Goal: Navigation & Orientation: Find specific page/section

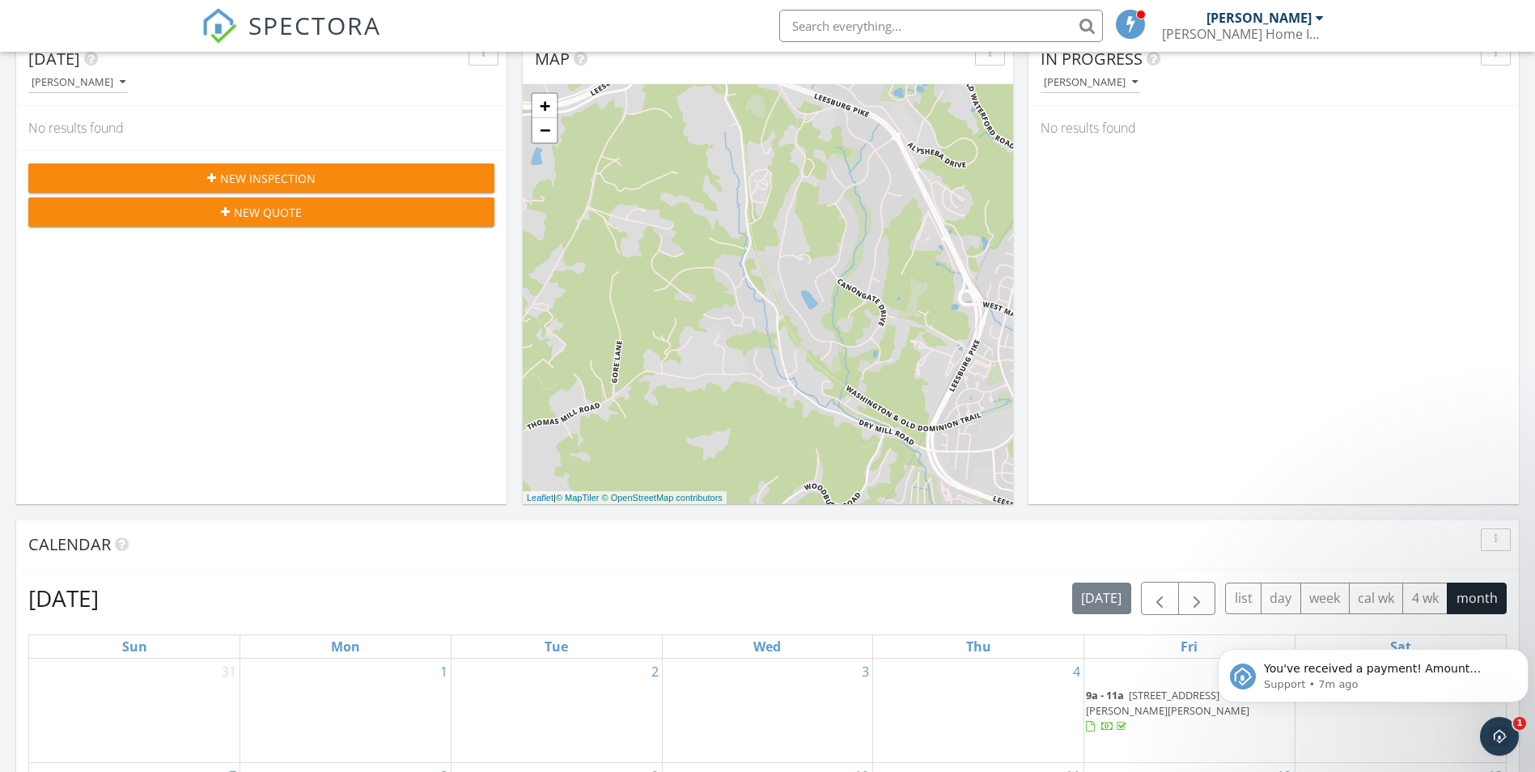
scroll to position [1498, 1560]
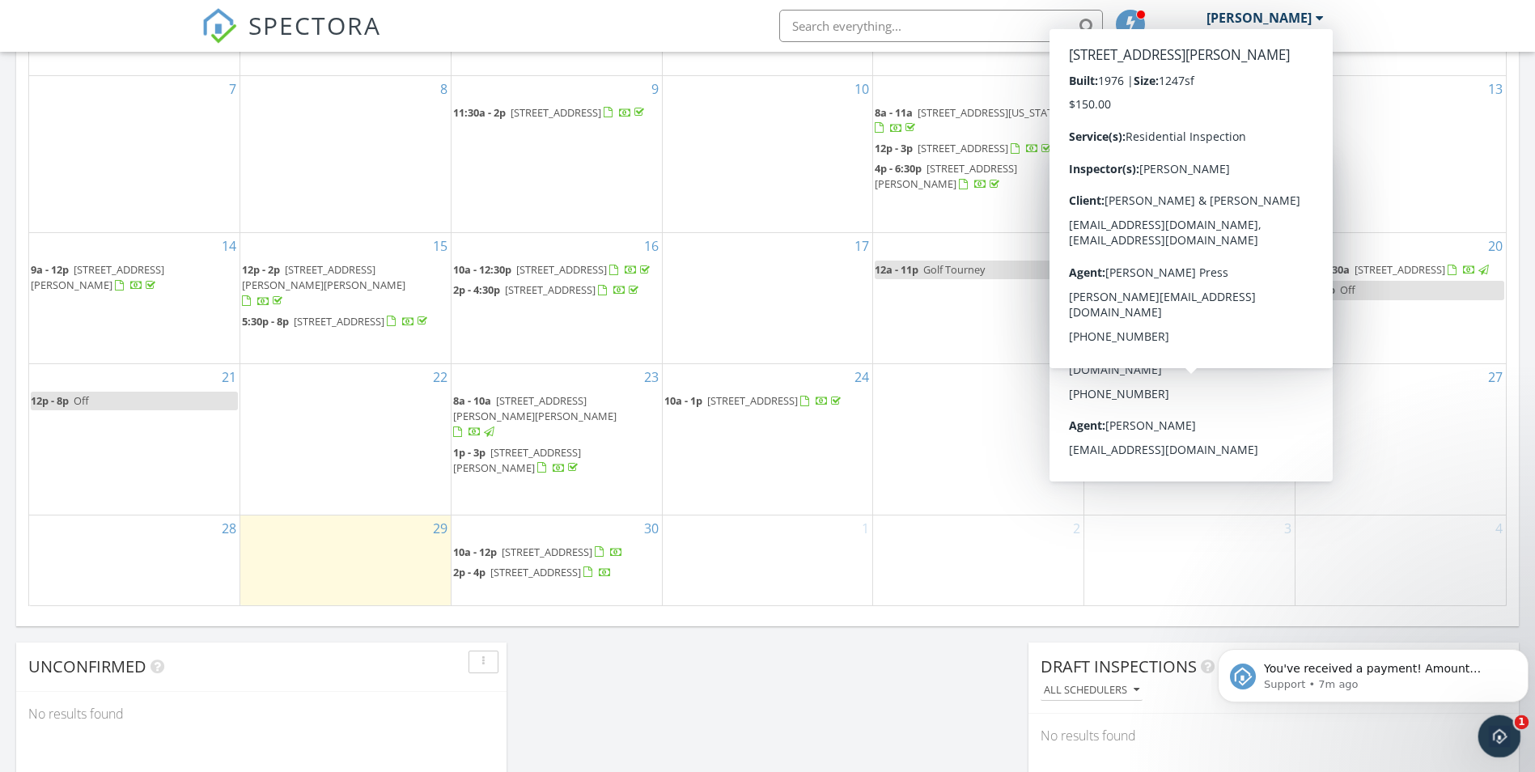
click at [1501, 730] on icon "Open Intercom Messenger" at bounding box center [1497, 734] width 27 height 27
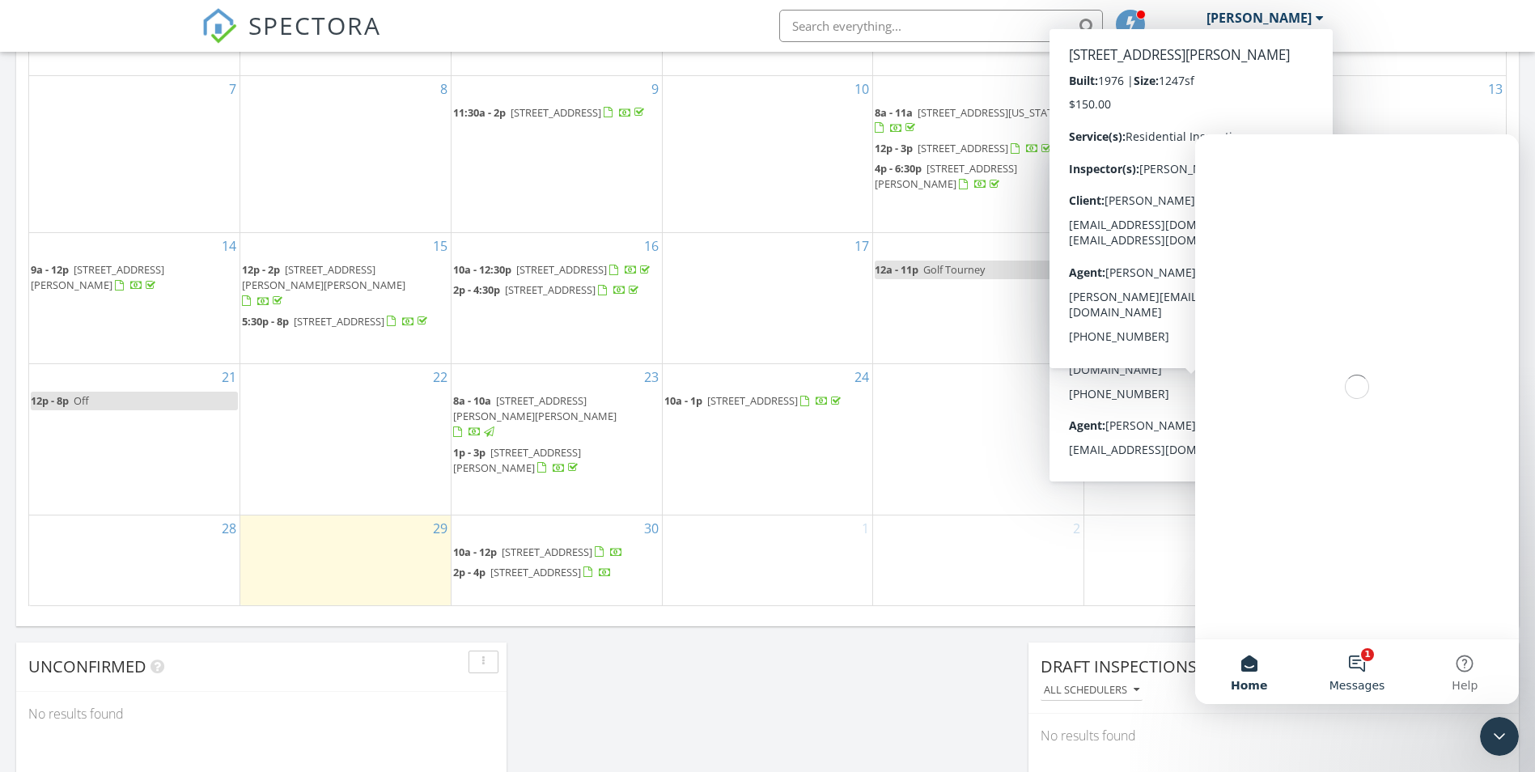
click at [1367, 670] on button "1 Messages" at bounding box center [1357, 671] width 108 height 65
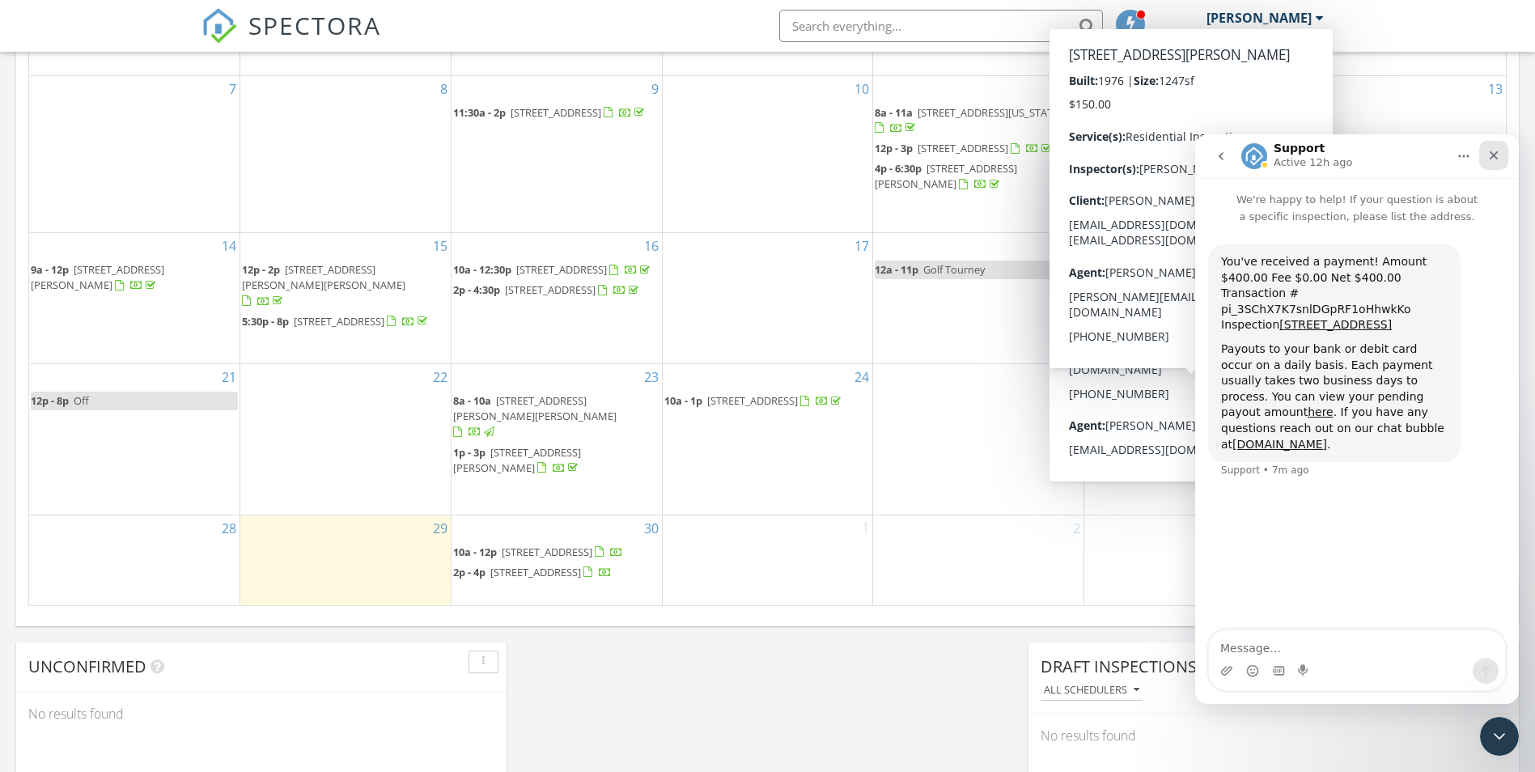
click at [1494, 160] on icon "Close" at bounding box center [1493, 155] width 13 height 13
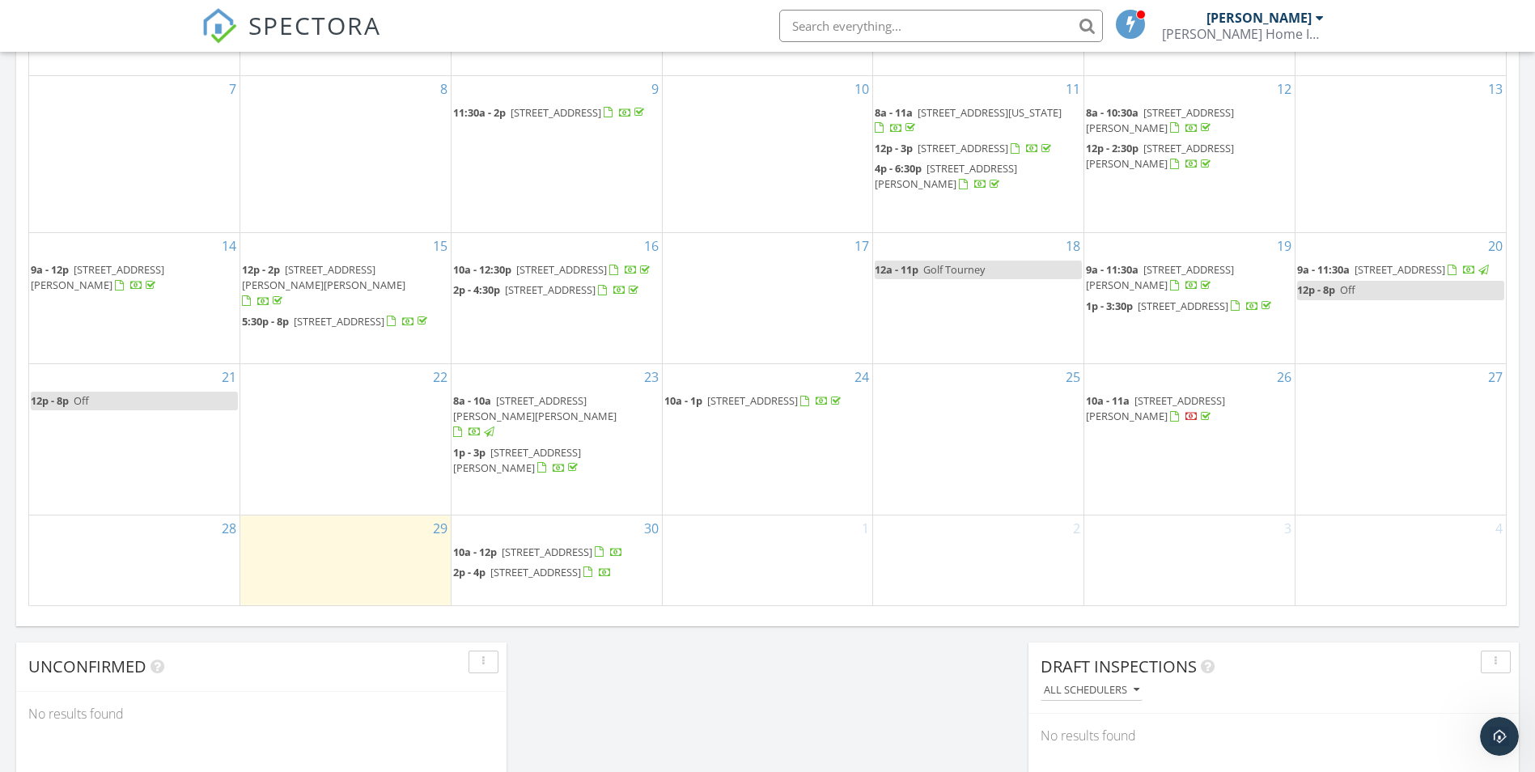
click at [788, 683] on div "Today Bryan Brosnan No results found New Inspection New Quote Map + − Leaflet |…" at bounding box center [767, 68] width 1535 height 1473
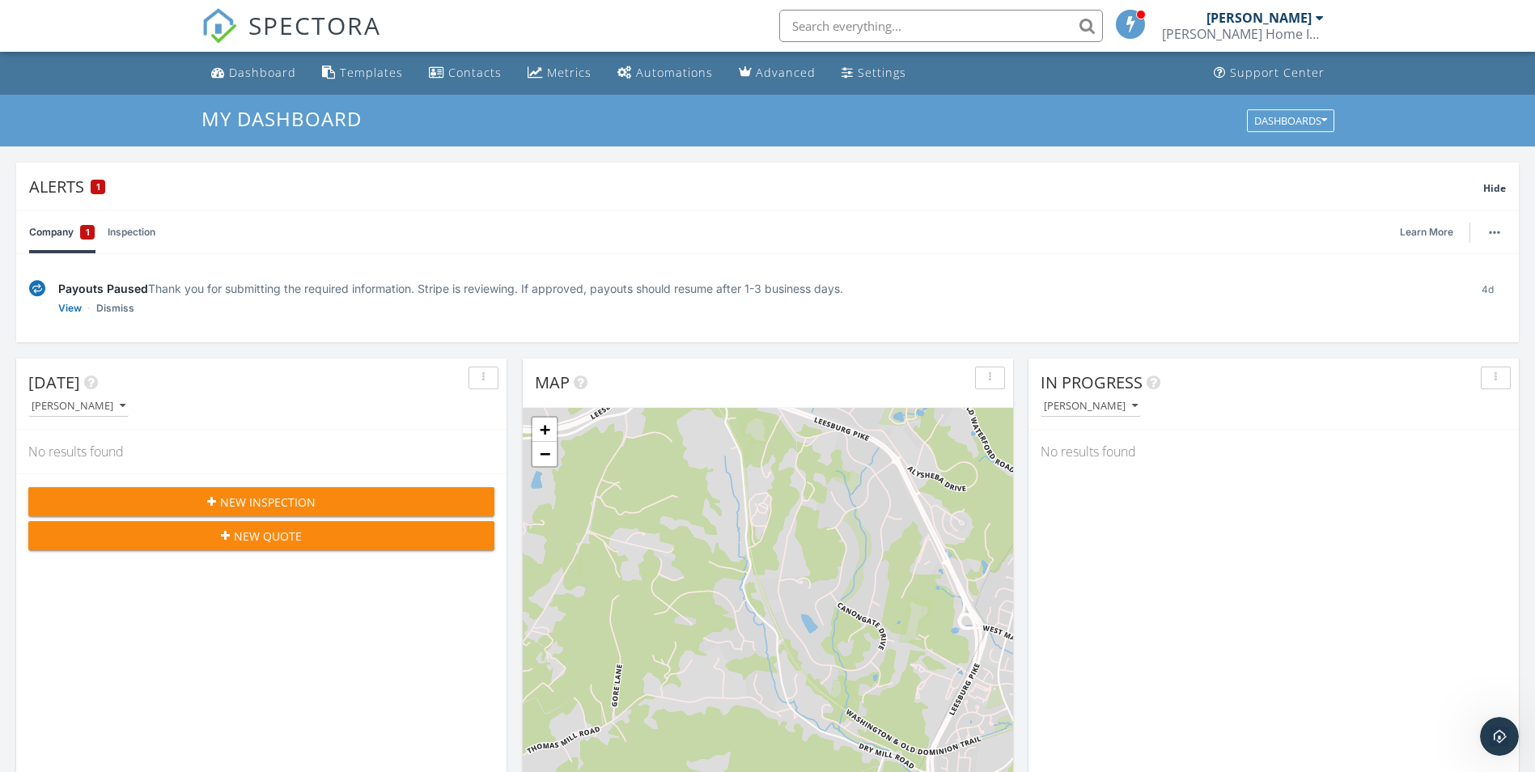
click at [1294, 24] on div "[PERSON_NAME]" at bounding box center [1258, 18] width 105 height 16
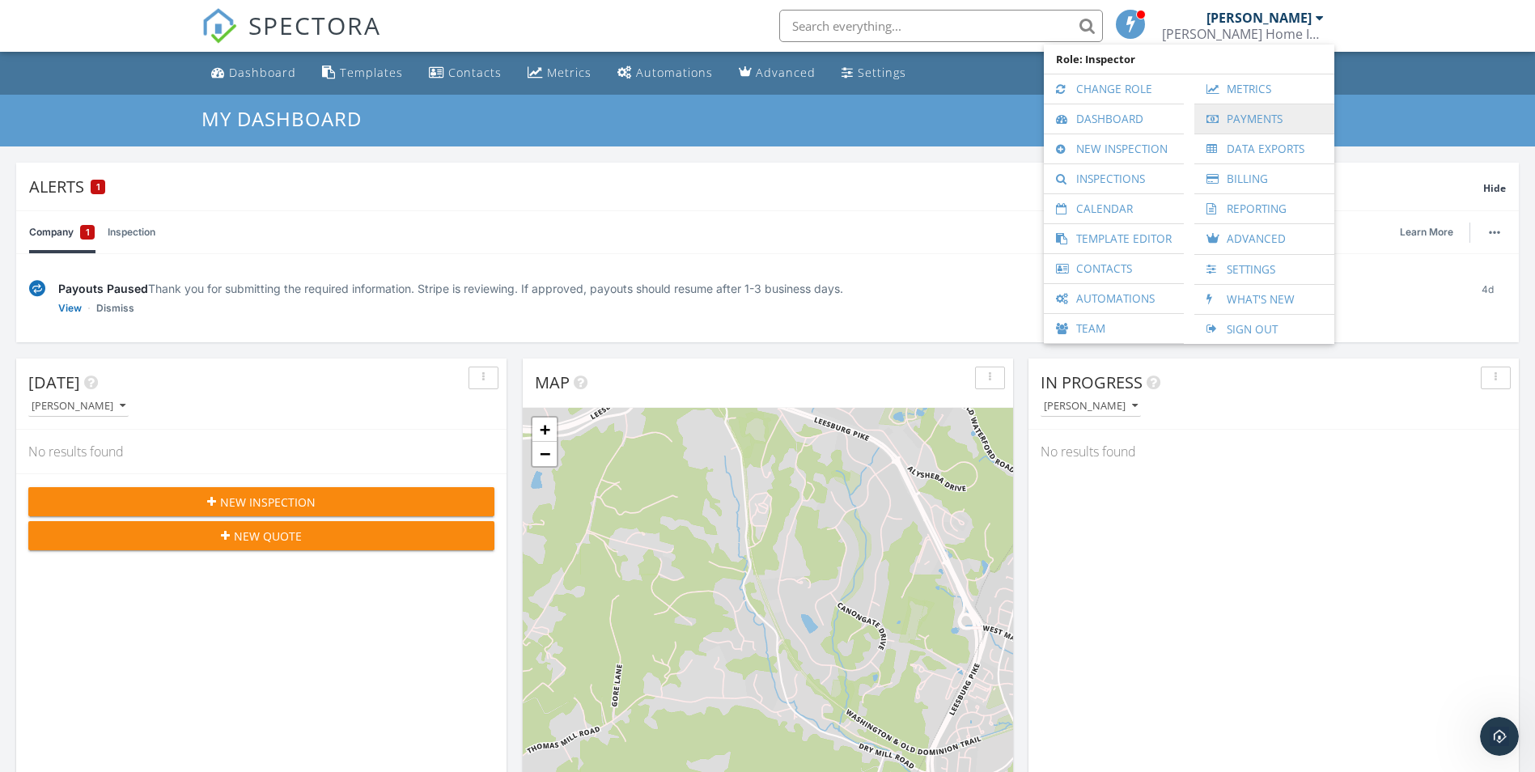
click at [1273, 113] on link "Payments" at bounding box center [1264, 118] width 124 height 29
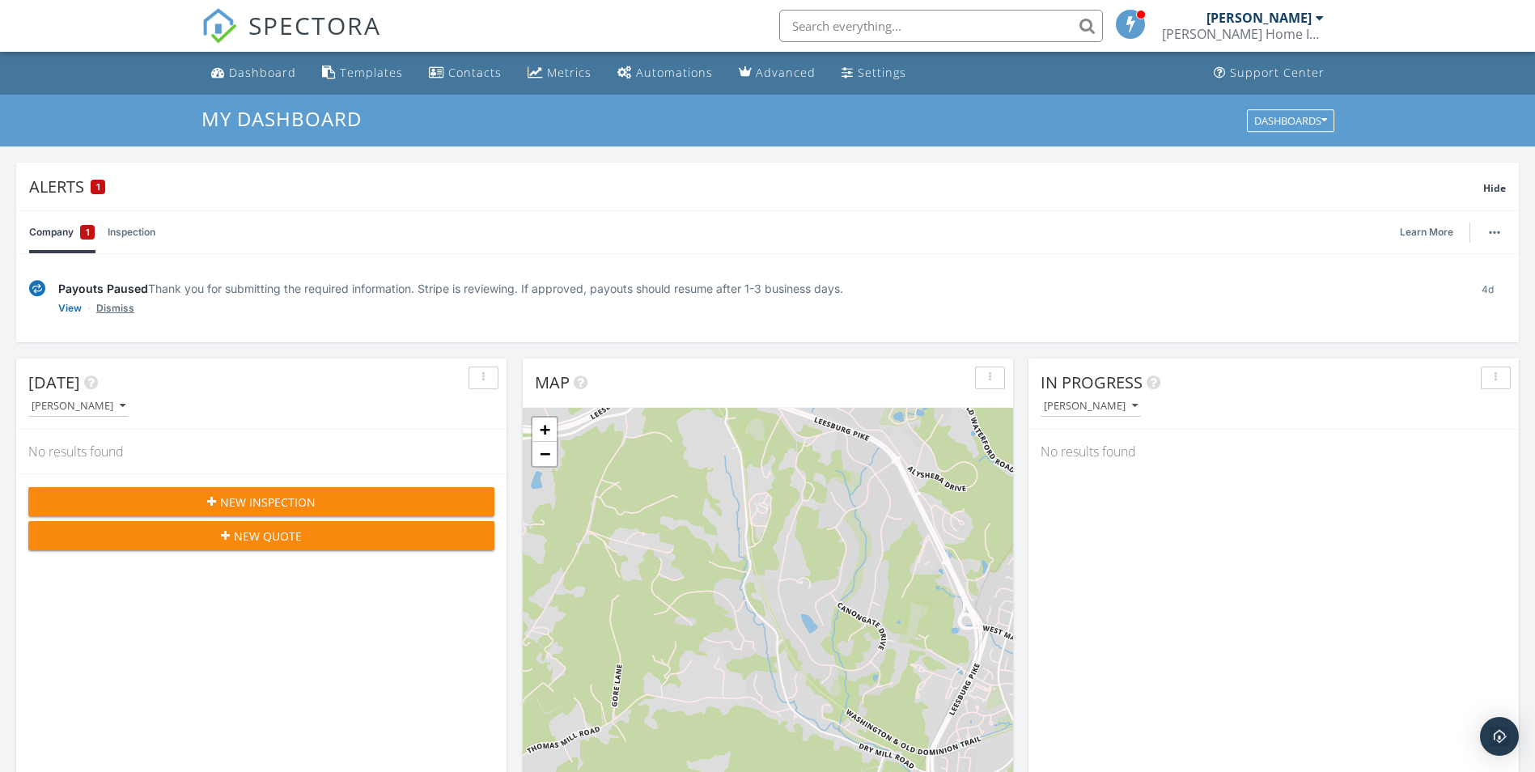
click at [108, 307] on link "Dismiss" at bounding box center [115, 308] width 38 height 16
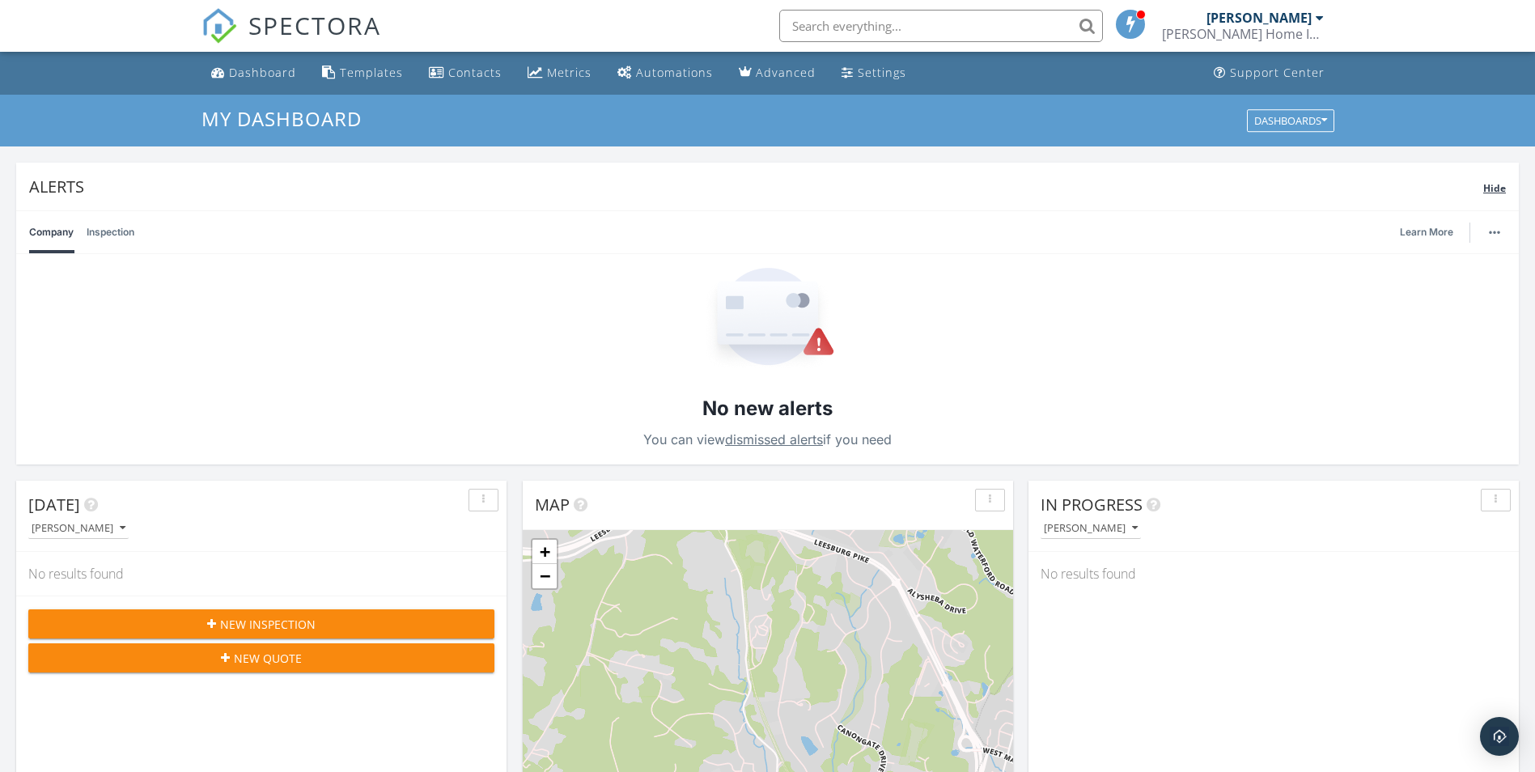
click at [1497, 184] on span "Hide" at bounding box center [1494, 188] width 23 height 14
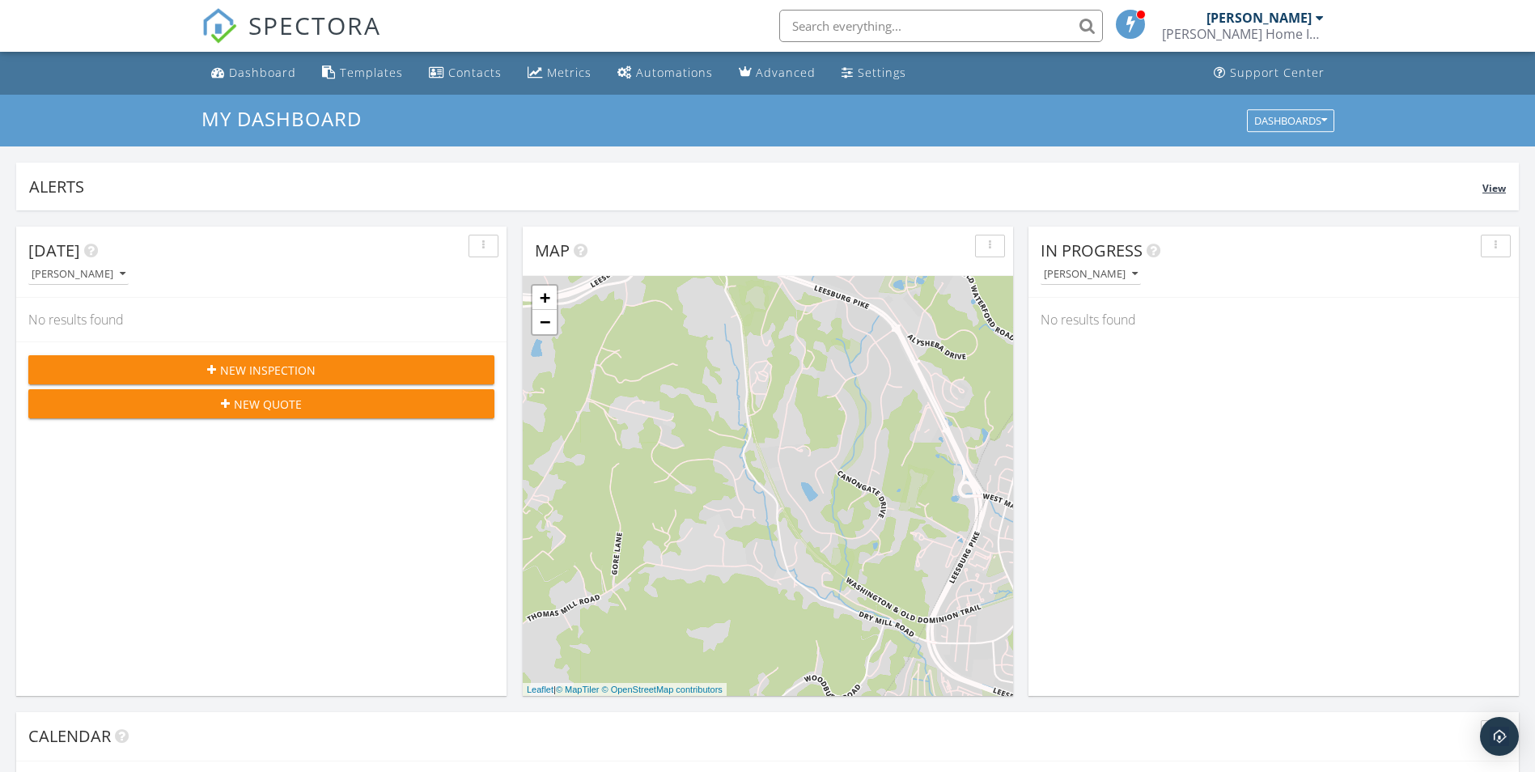
click at [121, 197] on div "Alerts" at bounding box center [755, 187] width 1453 height 22
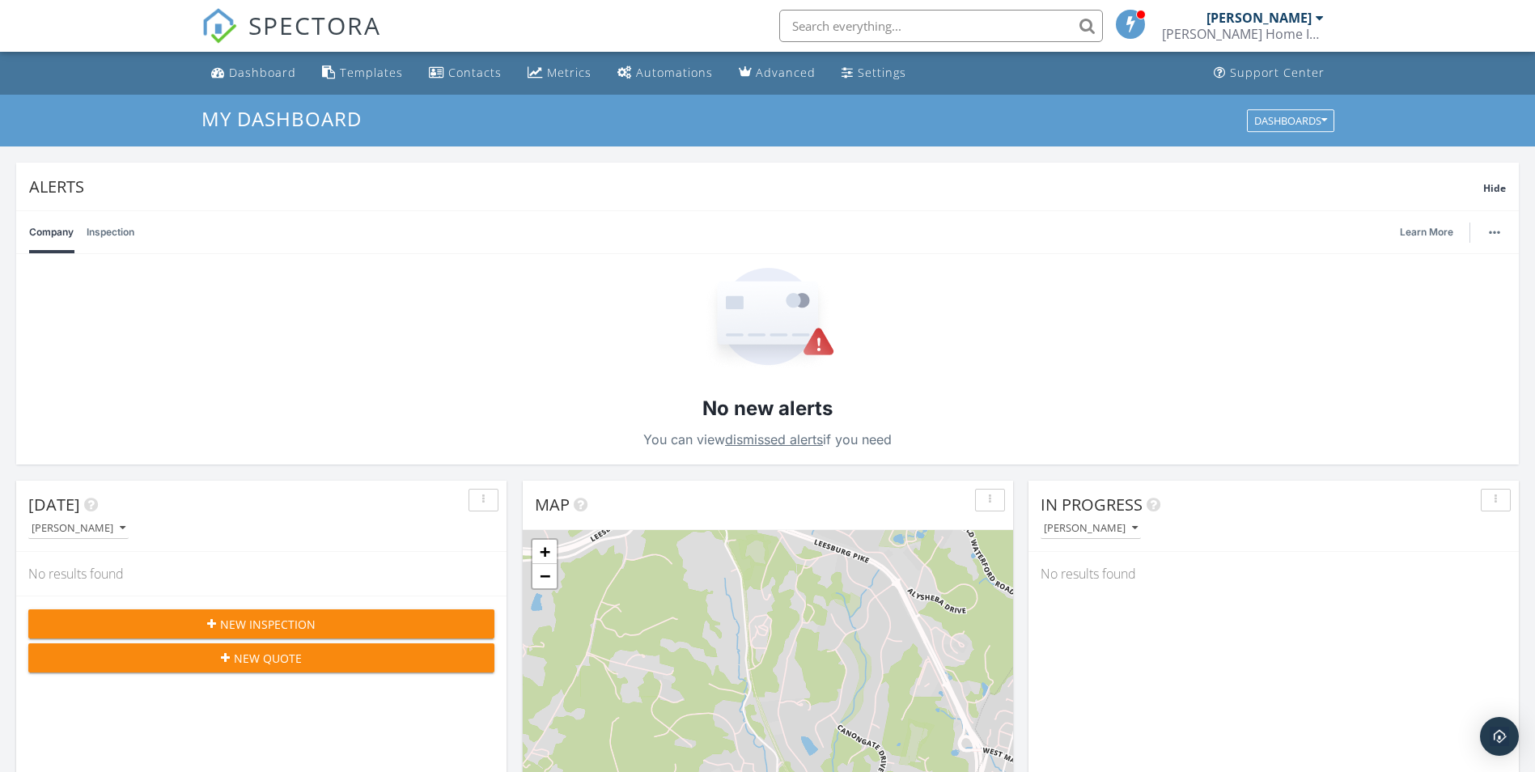
drag, startPoint x: 80, startPoint y: 227, endPoint x: 98, endPoint y: 233, distance: 18.9
click at [82, 227] on div "Company Inspection Learn More" at bounding box center [767, 232] width 1477 height 42
click at [107, 237] on link "Inspection" at bounding box center [111, 232] width 48 height 42
click at [43, 228] on link "Company" at bounding box center [51, 232] width 45 height 42
click at [746, 439] on link "dismissed alerts" at bounding box center [774, 439] width 98 height 16
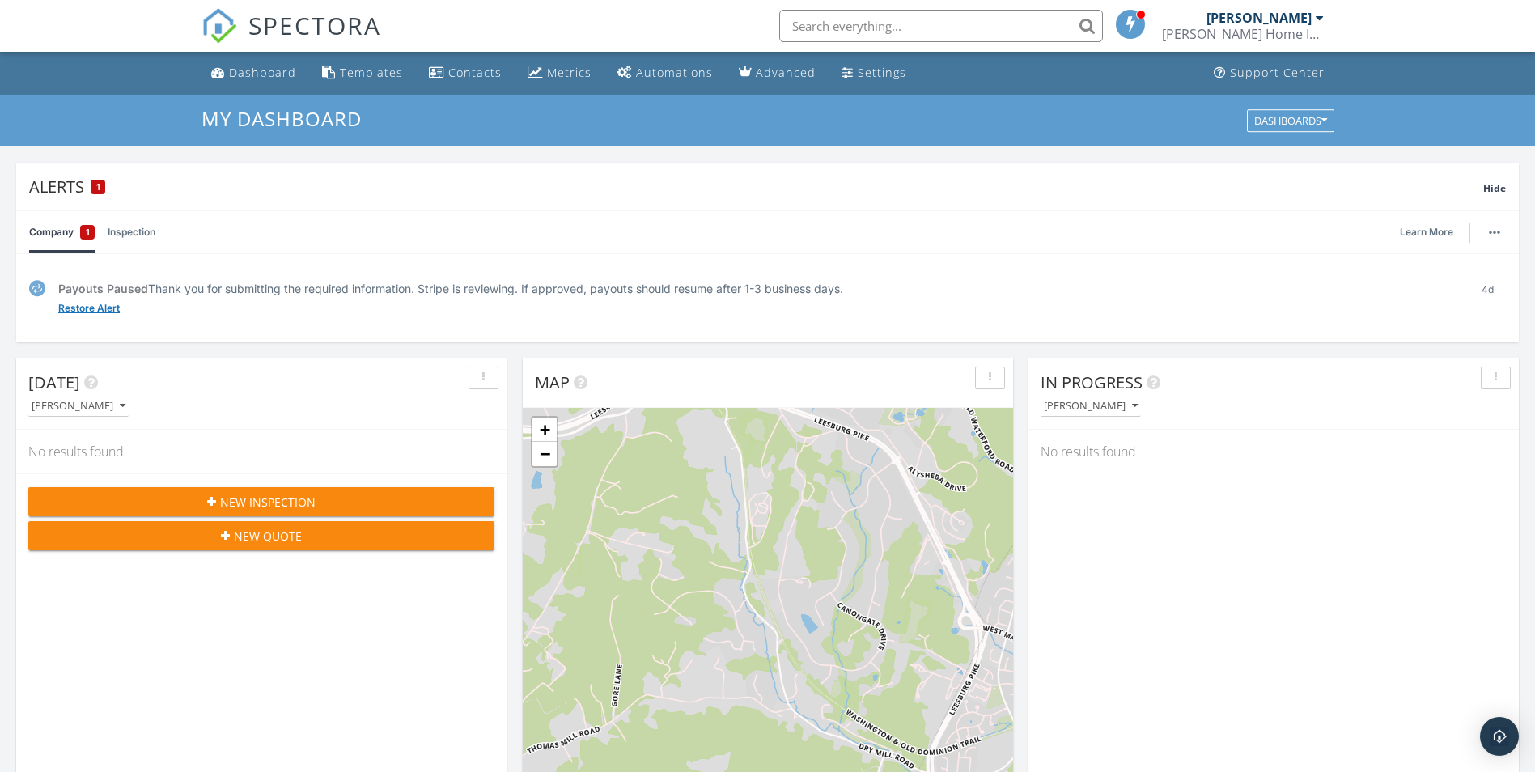
click at [107, 307] on link "Restore Alert" at bounding box center [88, 308] width 61 height 16
click at [125, 313] on link "Dismiss" at bounding box center [115, 308] width 38 height 16
click at [87, 229] on span "1" at bounding box center [88, 232] width 4 height 16
click at [135, 235] on link "Inspection" at bounding box center [132, 232] width 48 height 42
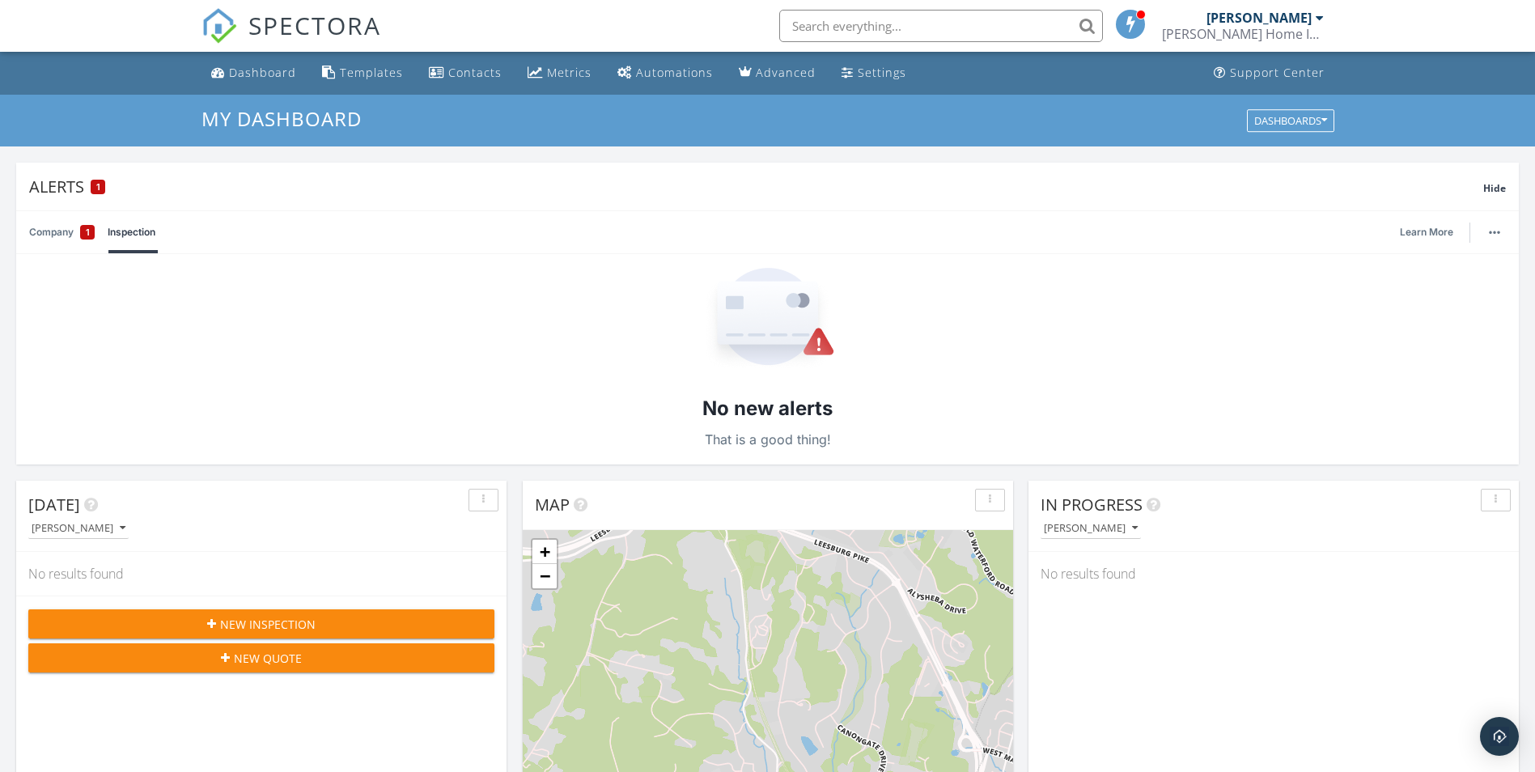
click at [49, 231] on link "Company 1" at bounding box center [62, 232] width 66 height 42
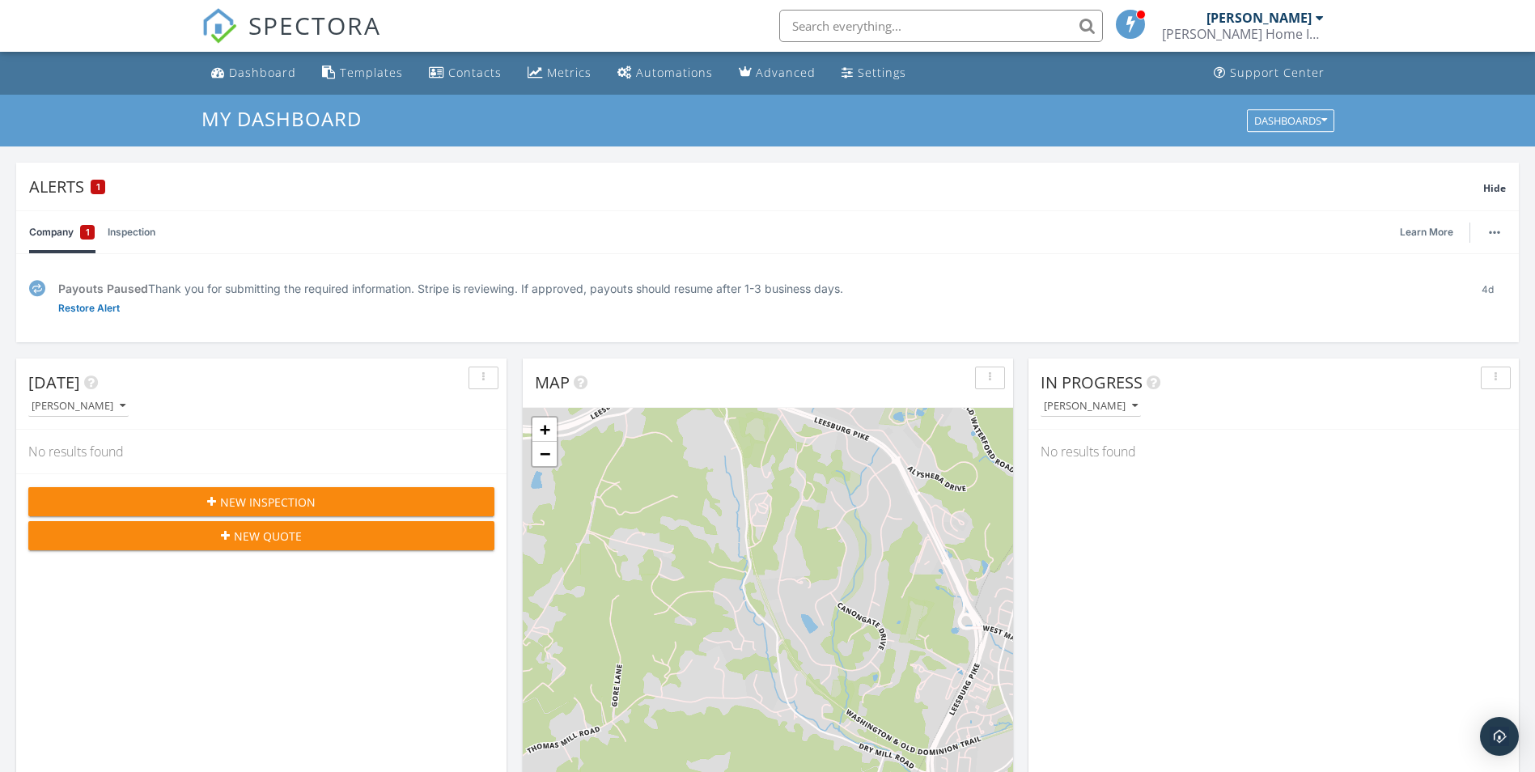
click at [1476, 235] on div "Learn More" at bounding box center [1453, 232] width 106 height 42
click at [1486, 235] on button "button" at bounding box center [1494, 232] width 23 height 23
click at [1485, 328] on button at bounding box center [1481, 326] width 24 height 13
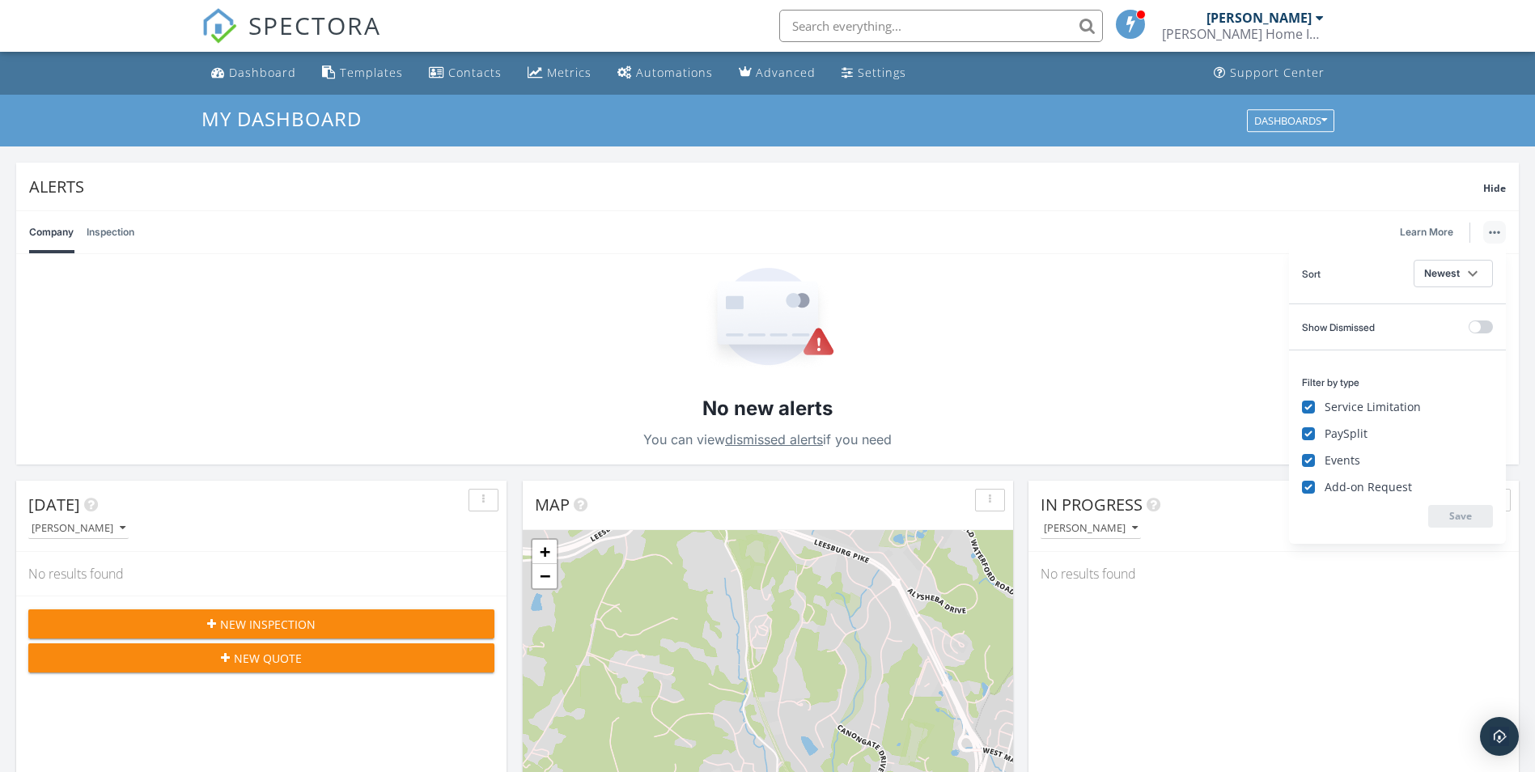
click at [937, 213] on div "Company Inspection Learn More" at bounding box center [767, 232] width 1477 height 42
click at [226, 83] on link "Dashboard" at bounding box center [254, 73] width 98 height 30
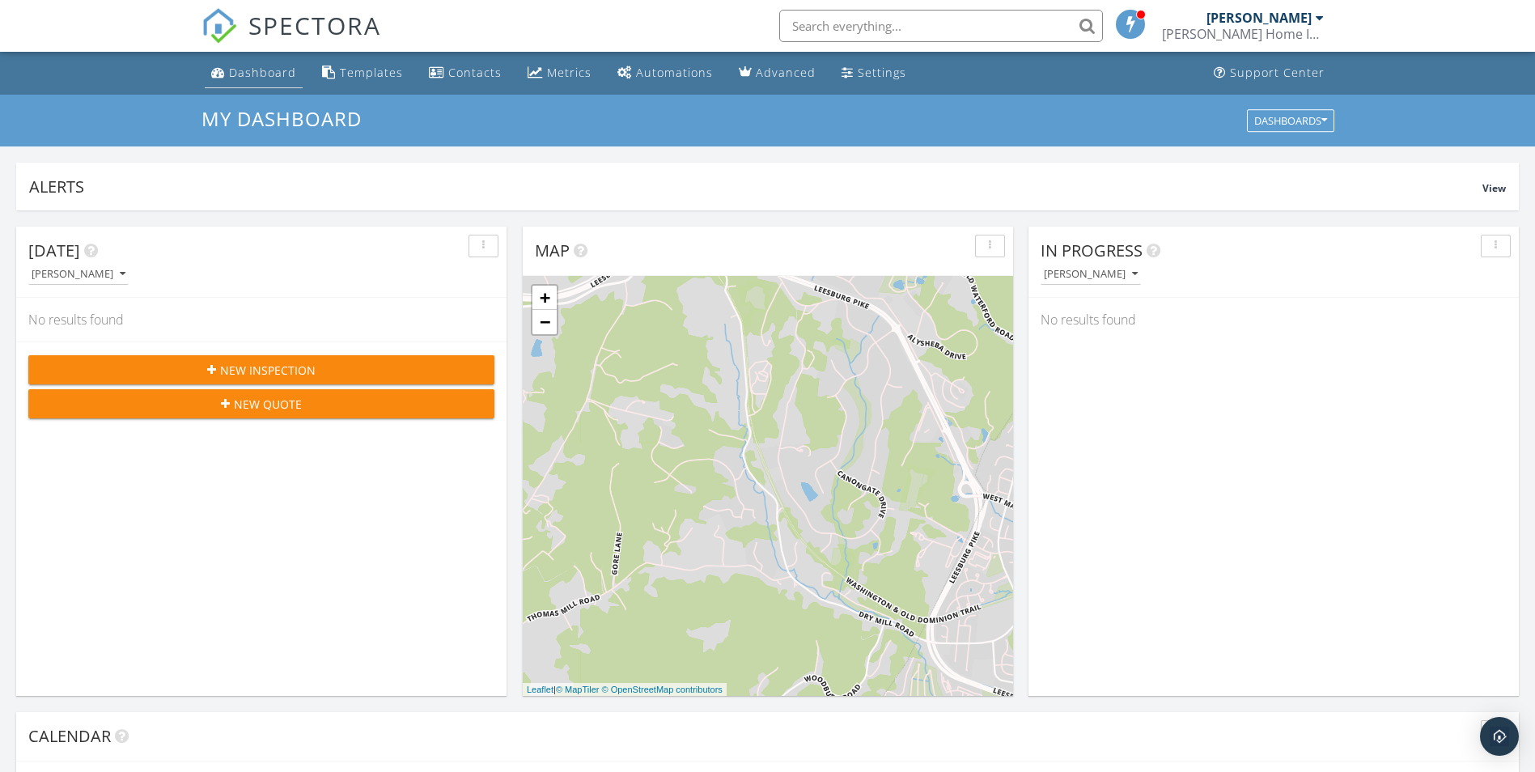
click at [223, 74] on div "Dashboard" at bounding box center [218, 72] width 14 height 13
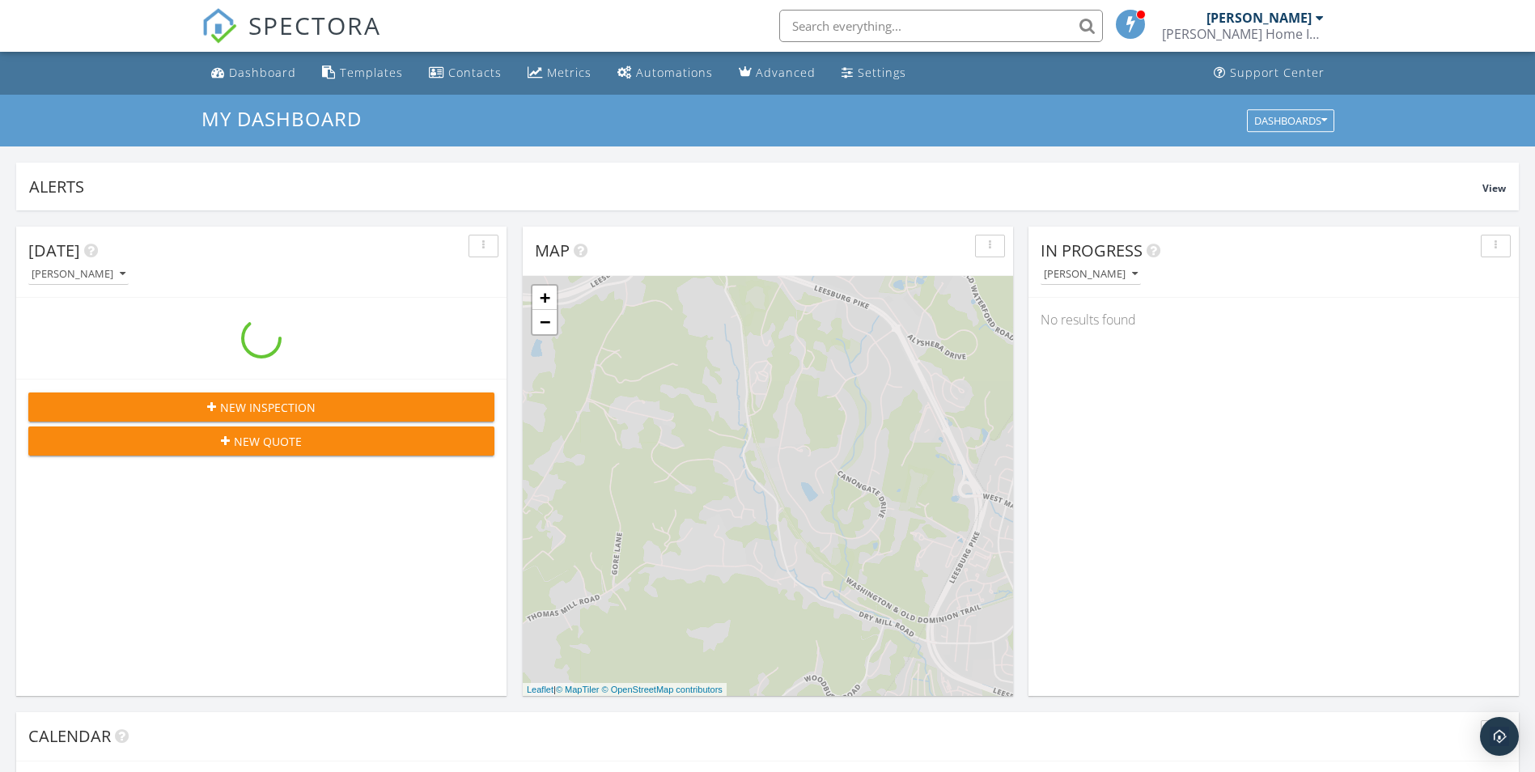
scroll to position [1498, 1560]
